Goal: Task Accomplishment & Management: Manage account settings

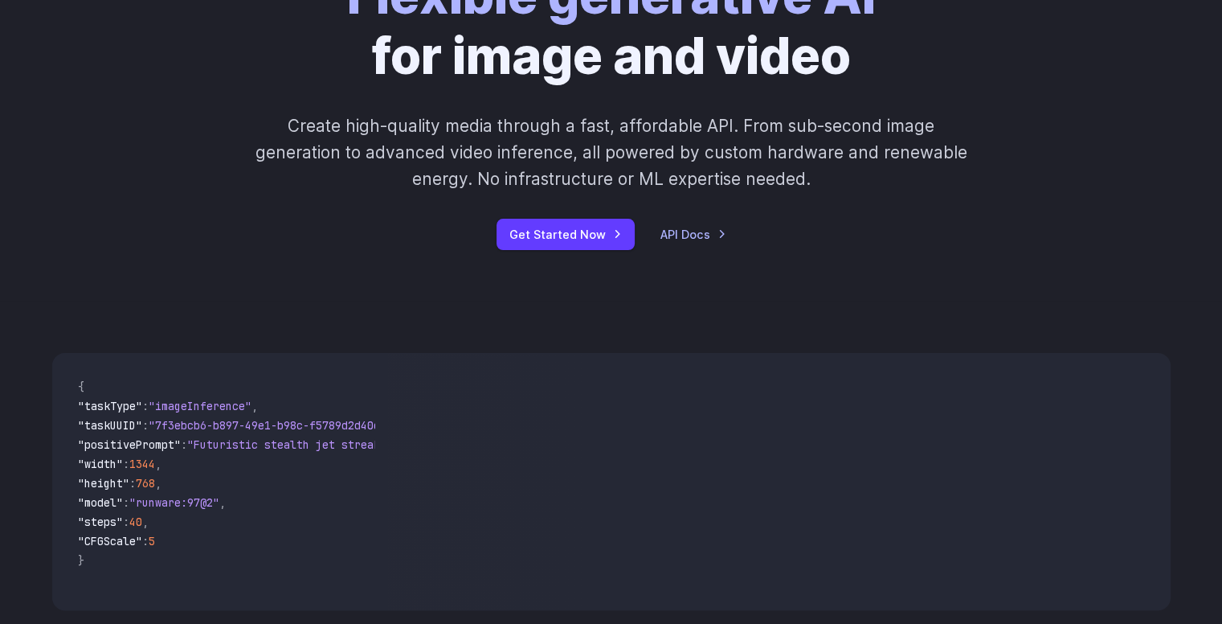
scroll to position [161, 0]
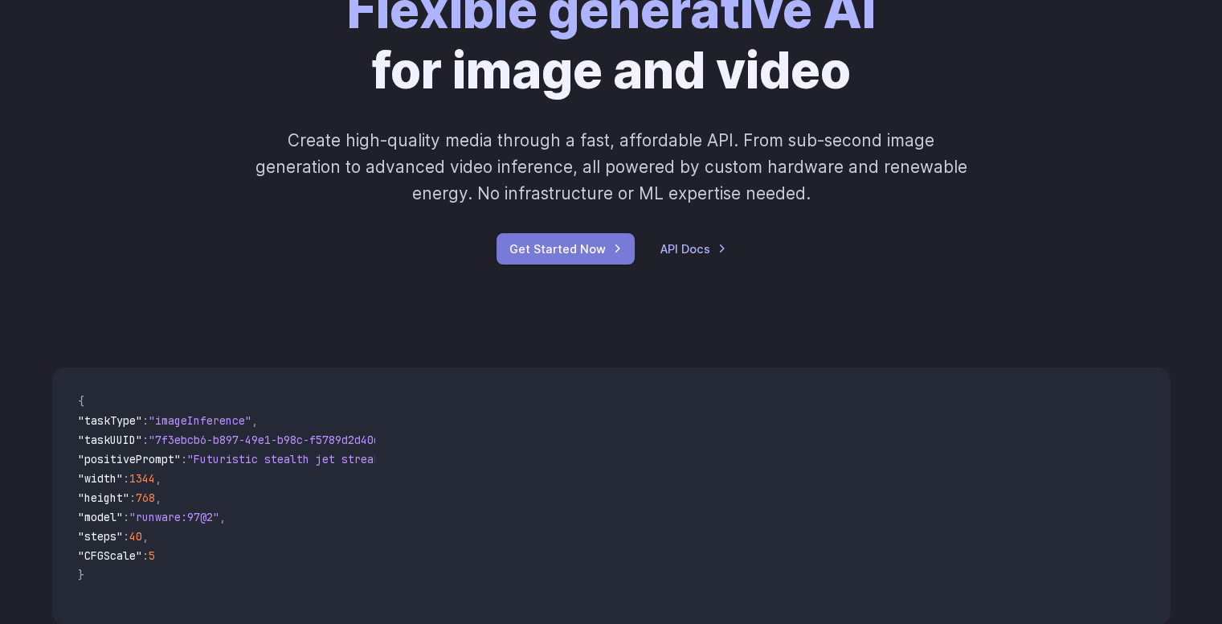
click at [579, 252] on link "Get Started Now" at bounding box center [566, 248] width 138 height 31
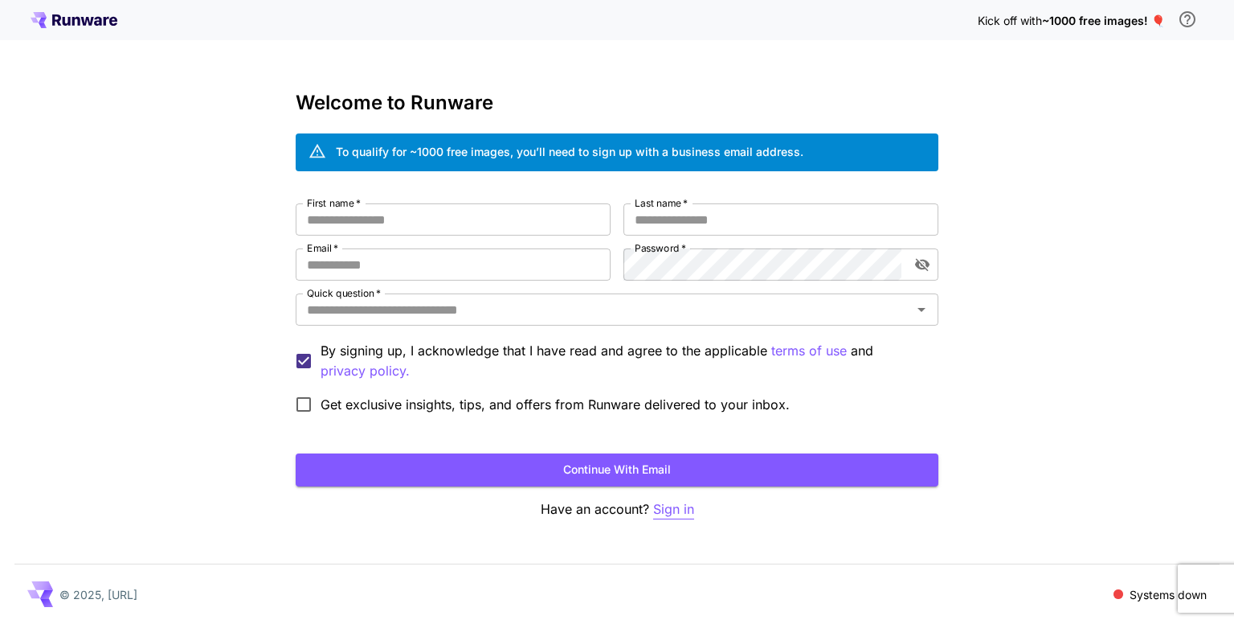
type input "**********"
click at [672, 509] on p "Sign in" at bounding box center [673, 509] width 41 height 20
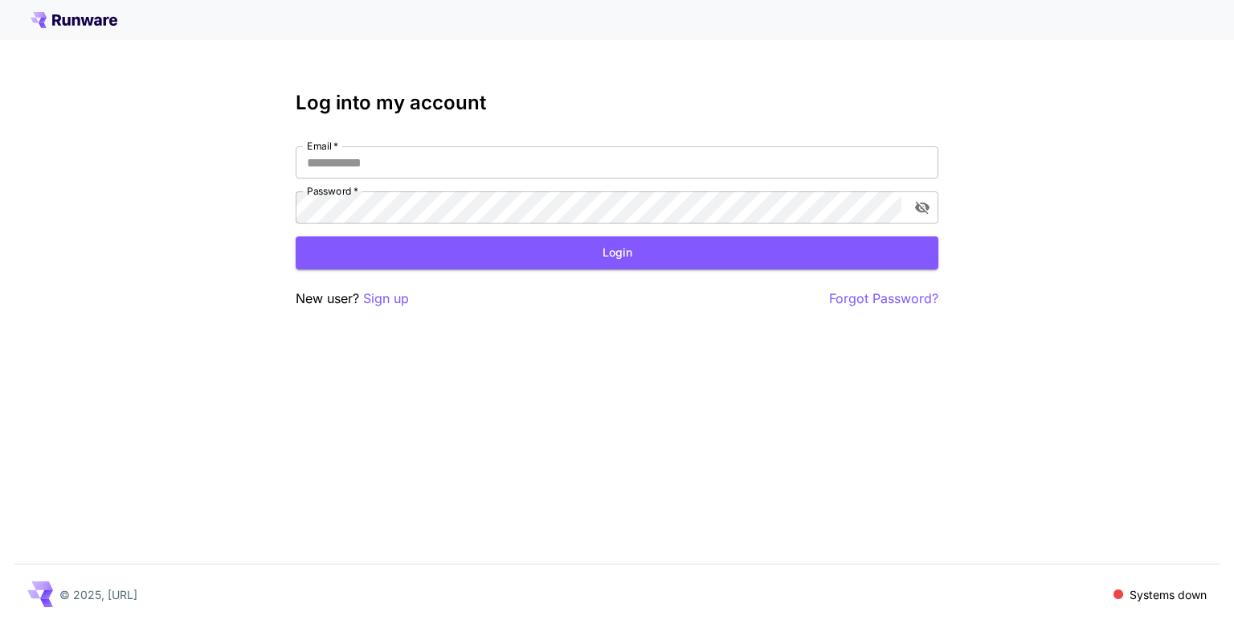
type input "**********"
click at [591, 264] on button "Login" at bounding box center [617, 252] width 643 height 33
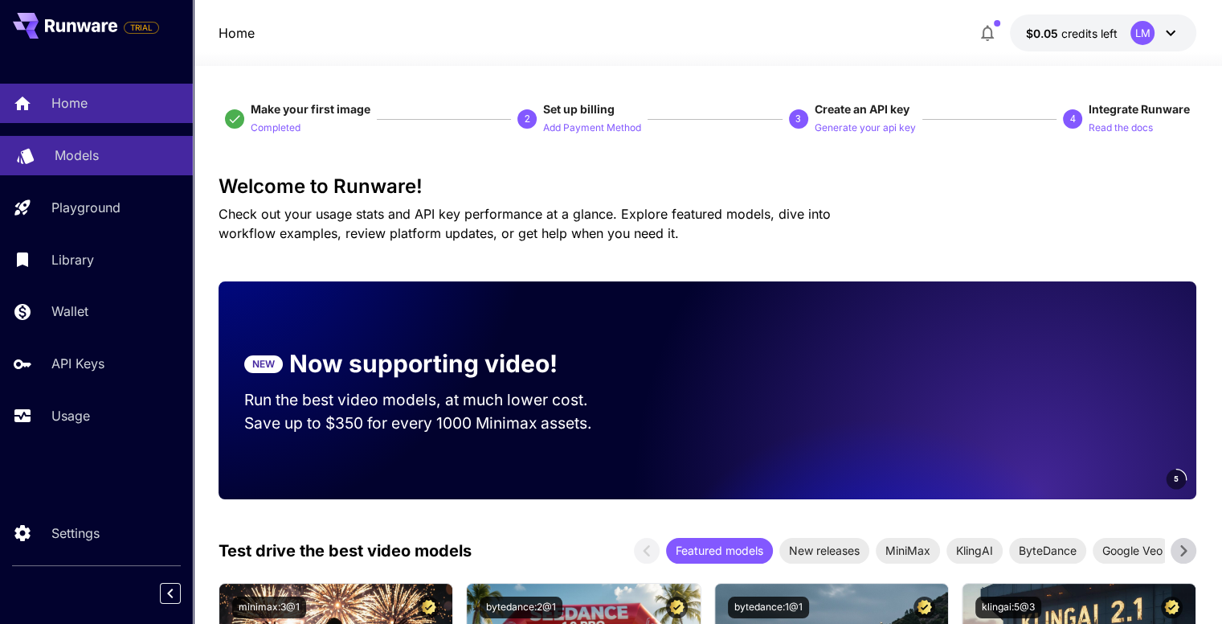
click at [80, 157] on p "Models" at bounding box center [77, 154] width 44 height 19
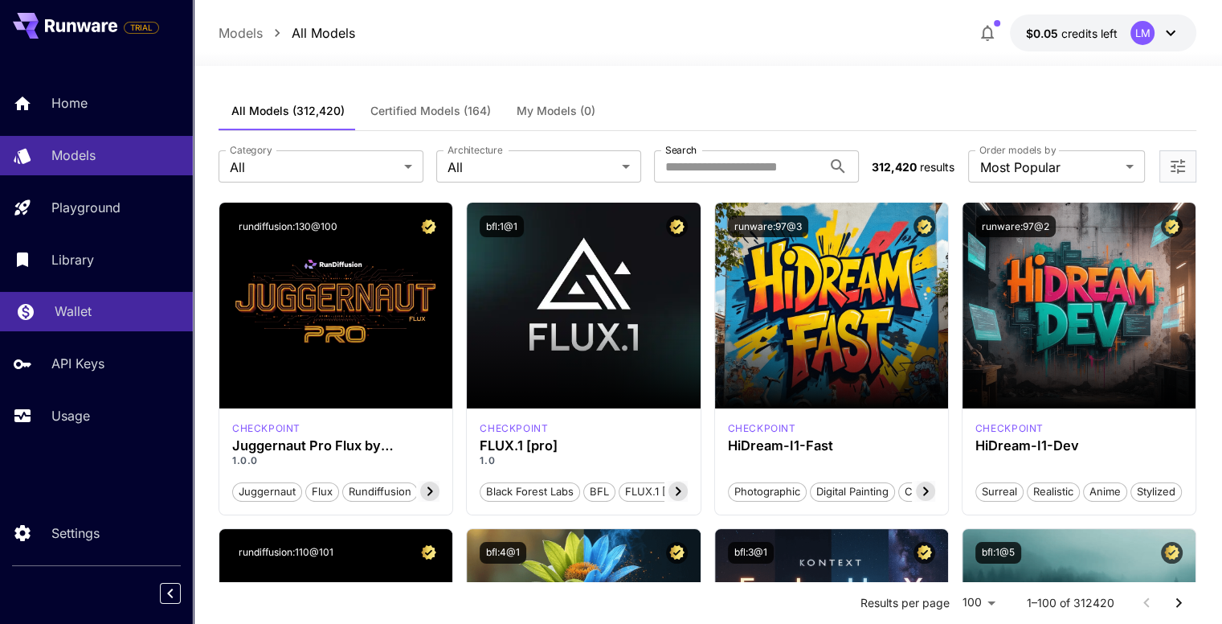
click at [71, 318] on p "Wallet" at bounding box center [73, 310] width 37 height 19
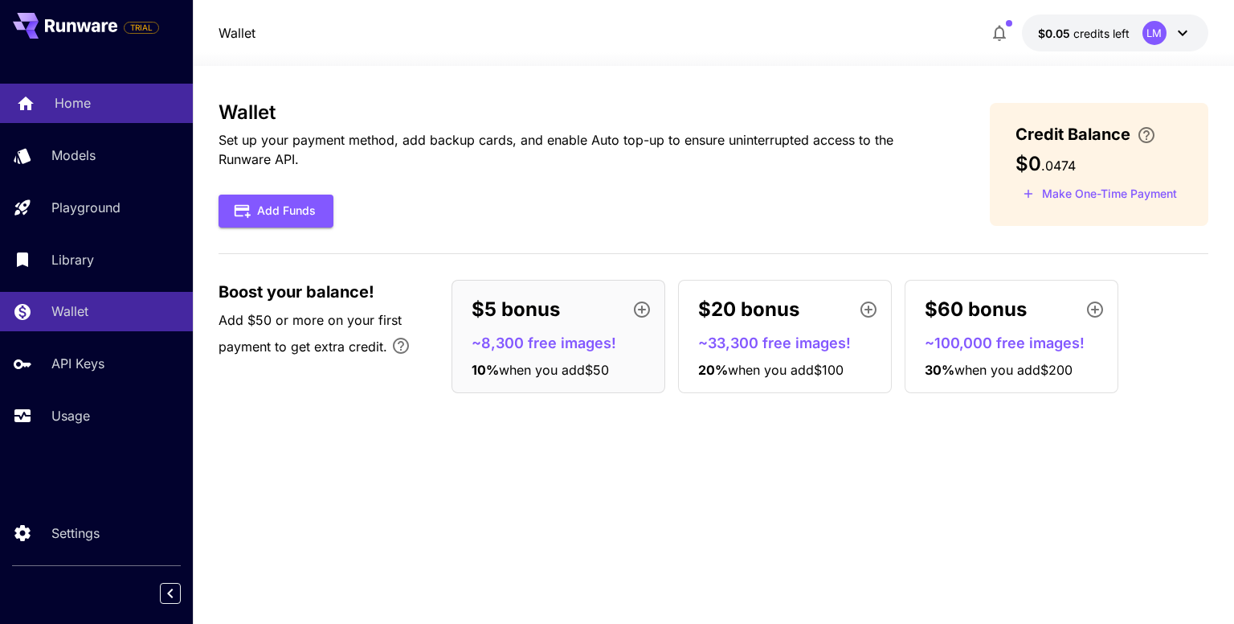
click at [84, 100] on p "Home" at bounding box center [73, 102] width 36 height 19
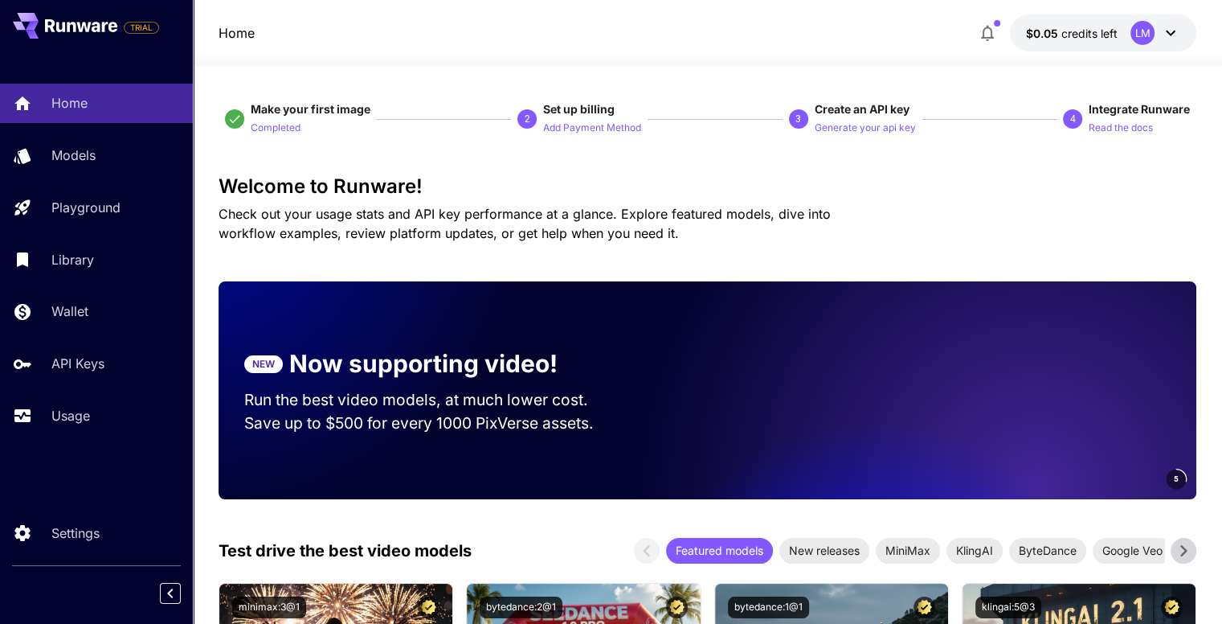
click at [1166, 36] on icon at bounding box center [1170, 32] width 19 height 19
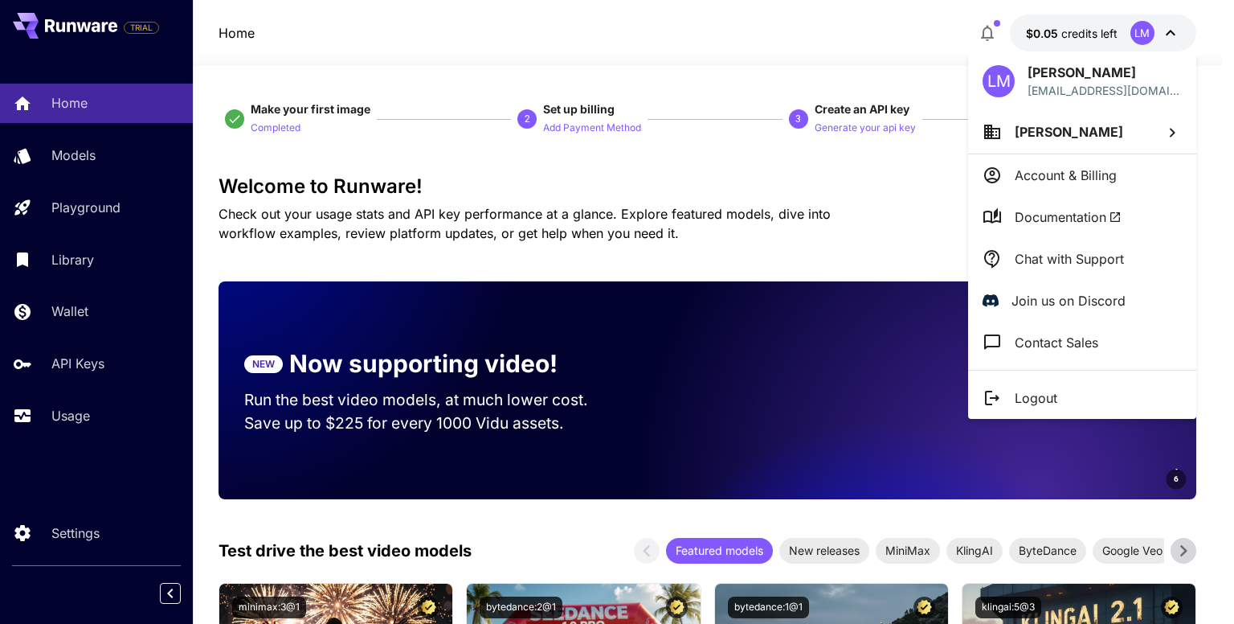
click at [1069, 171] on p "Account & Billing" at bounding box center [1066, 175] width 102 height 19
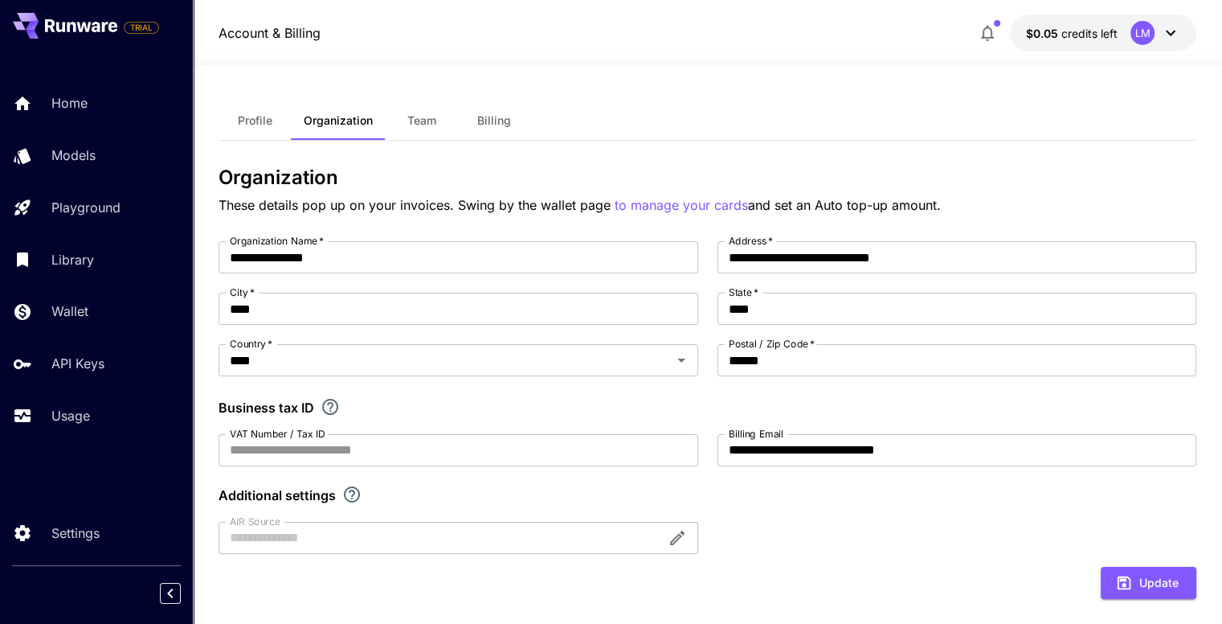
click at [267, 123] on span "Profile" at bounding box center [255, 120] width 35 height 14
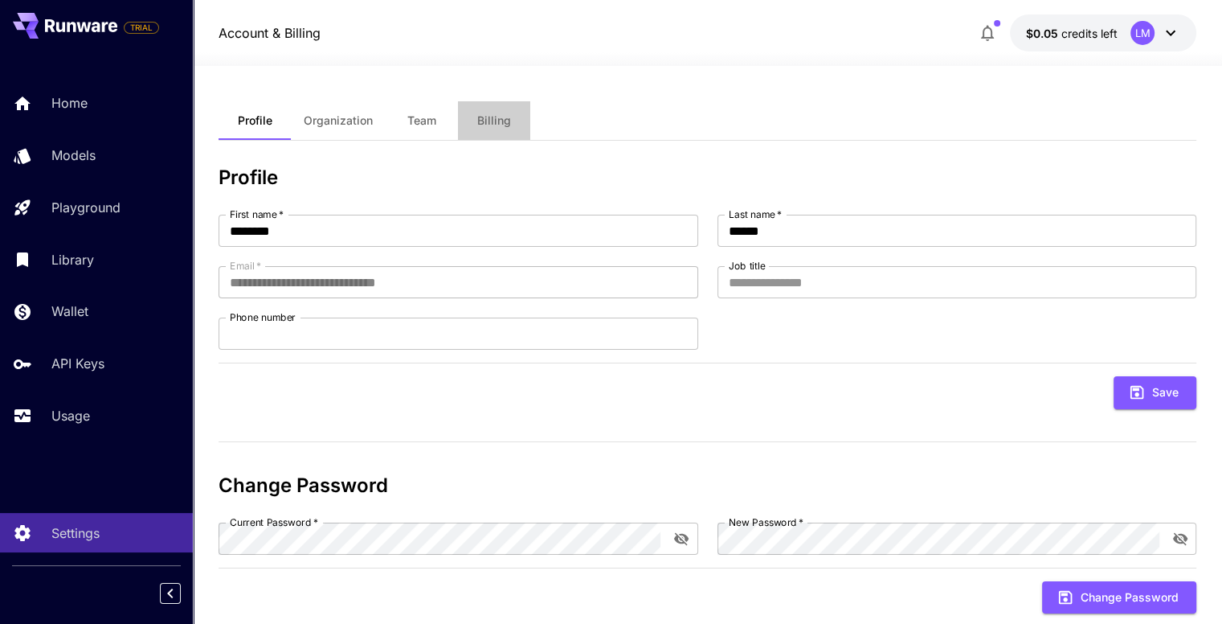
click at [494, 119] on span "Billing" at bounding box center [494, 120] width 34 height 14
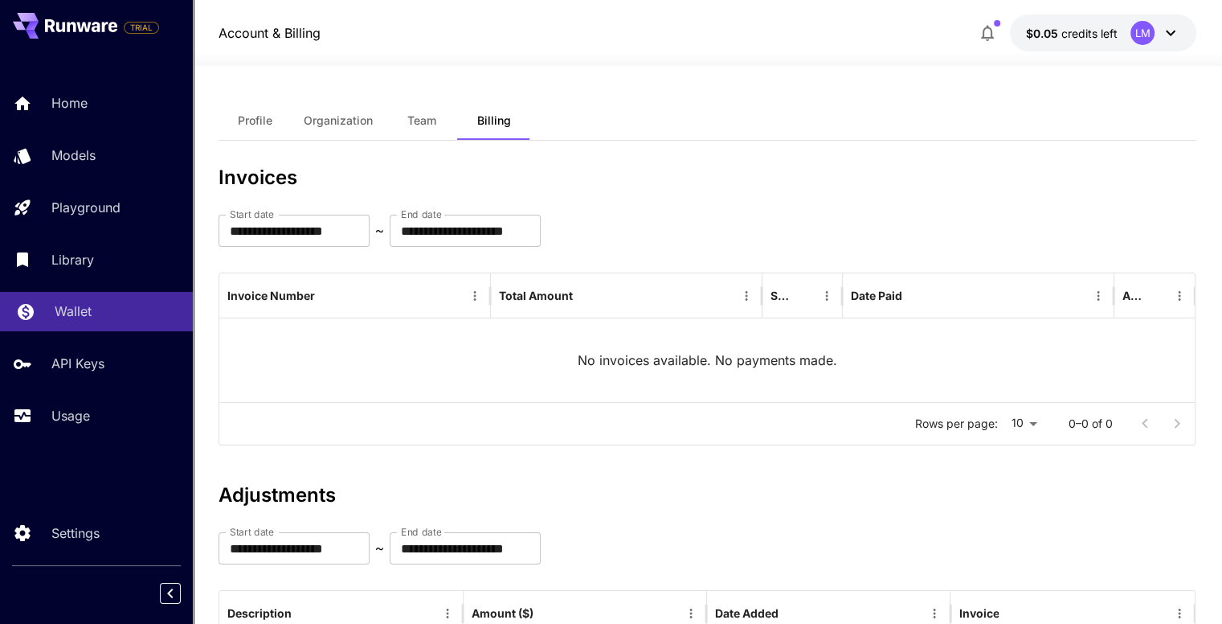
click at [72, 321] on p "Wallet" at bounding box center [73, 310] width 37 height 19
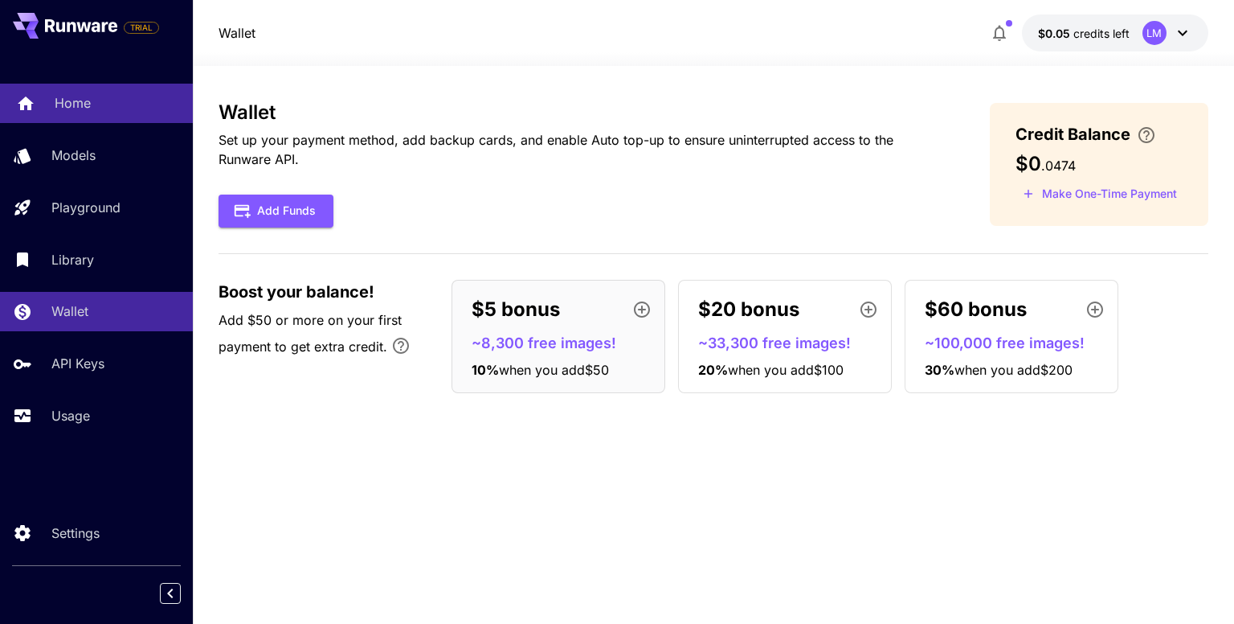
click at [87, 107] on p "Home" at bounding box center [73, 102] width 36 height 19
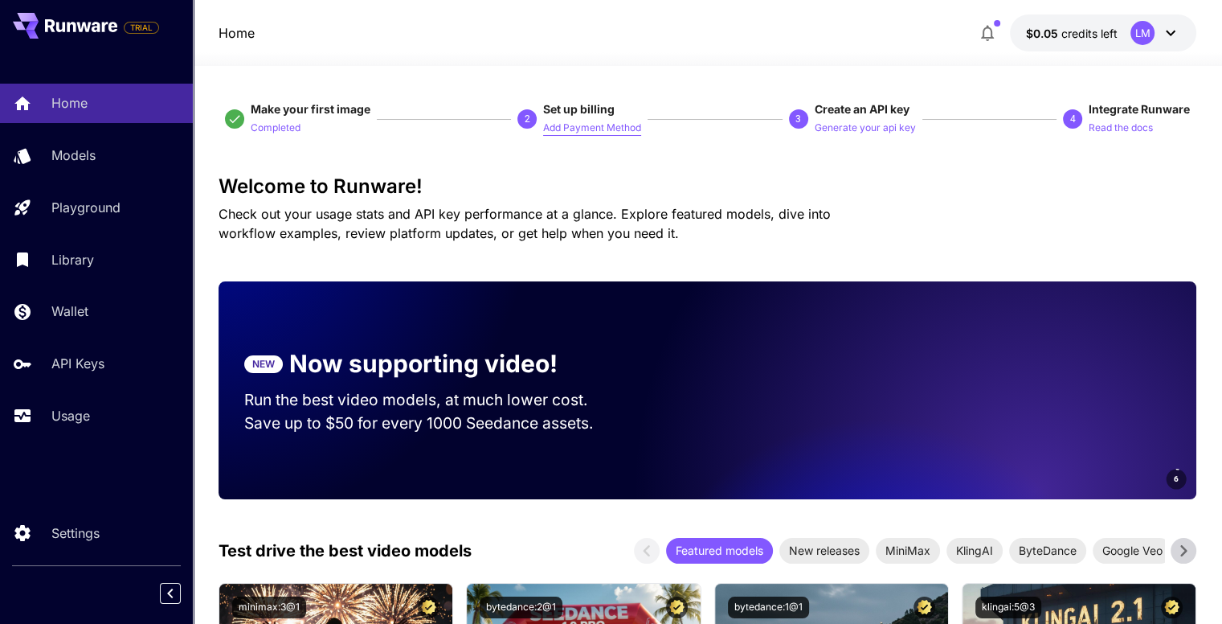
click at [560, 129] on p "Add Payment Method" at bounding box center [592, 128] width 98 height 15
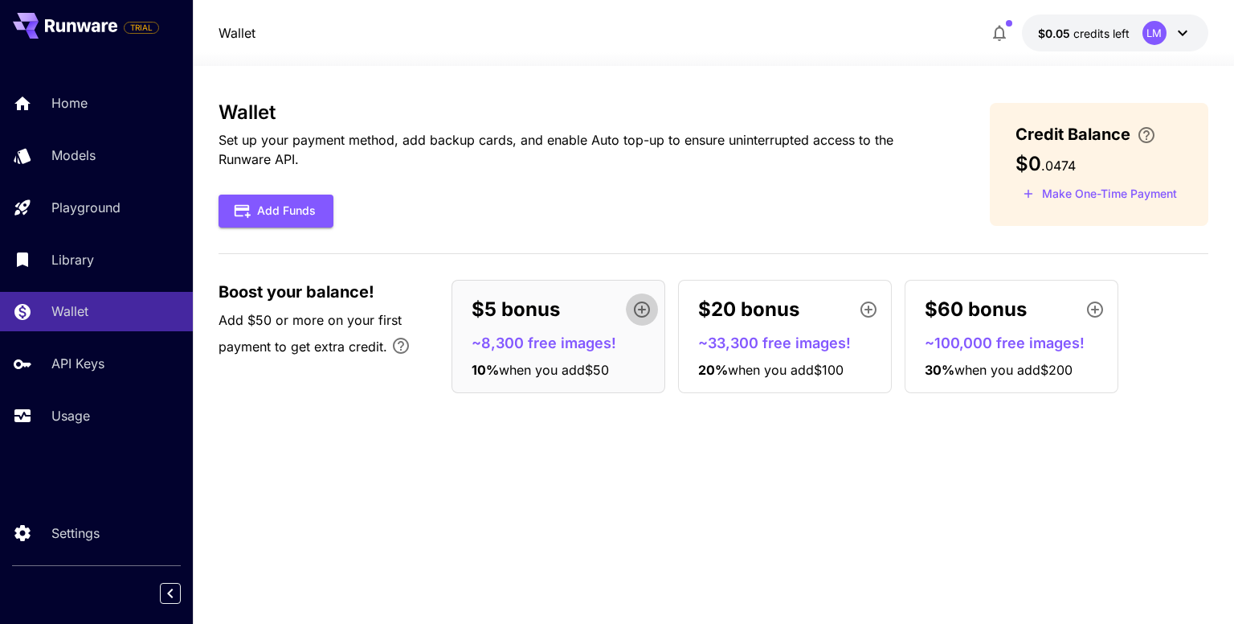
click at [642, 311] on icon "button" at bounding box center [642, 309] width 16 height 16
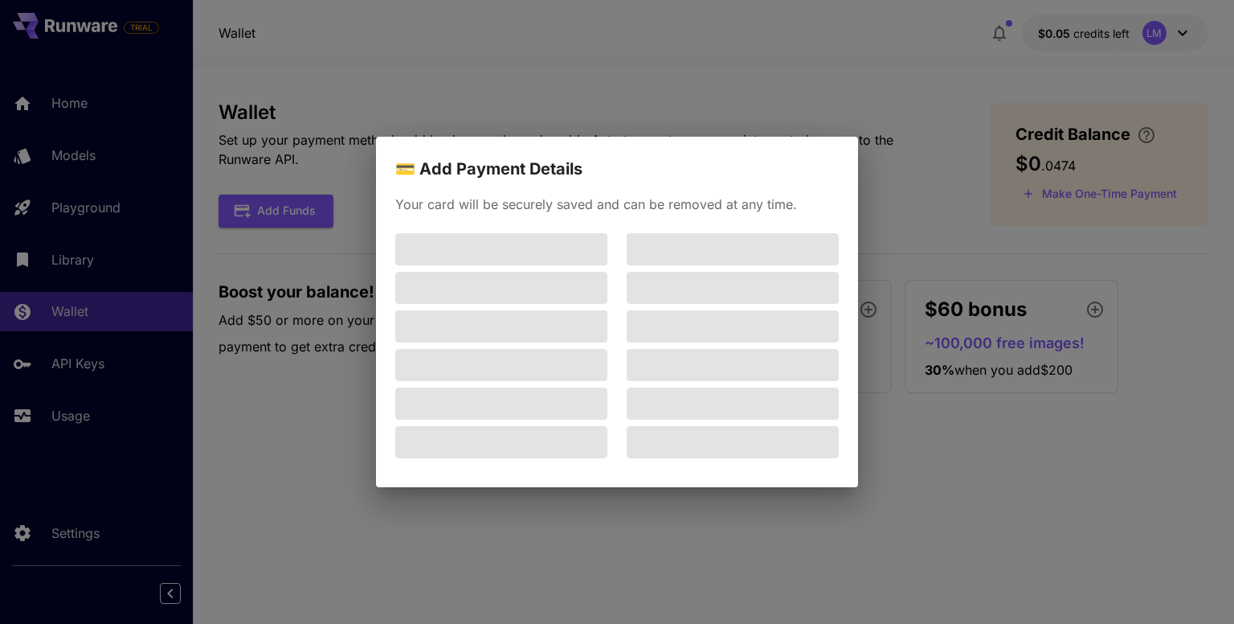
click at [727, 107] on div "💳 Add Payment Details Your card will be securely saved and can be removed at an…" at bounding box center [617, 312] width 1234 height 624
